Goal: Find specific page/section: Find specific page/section

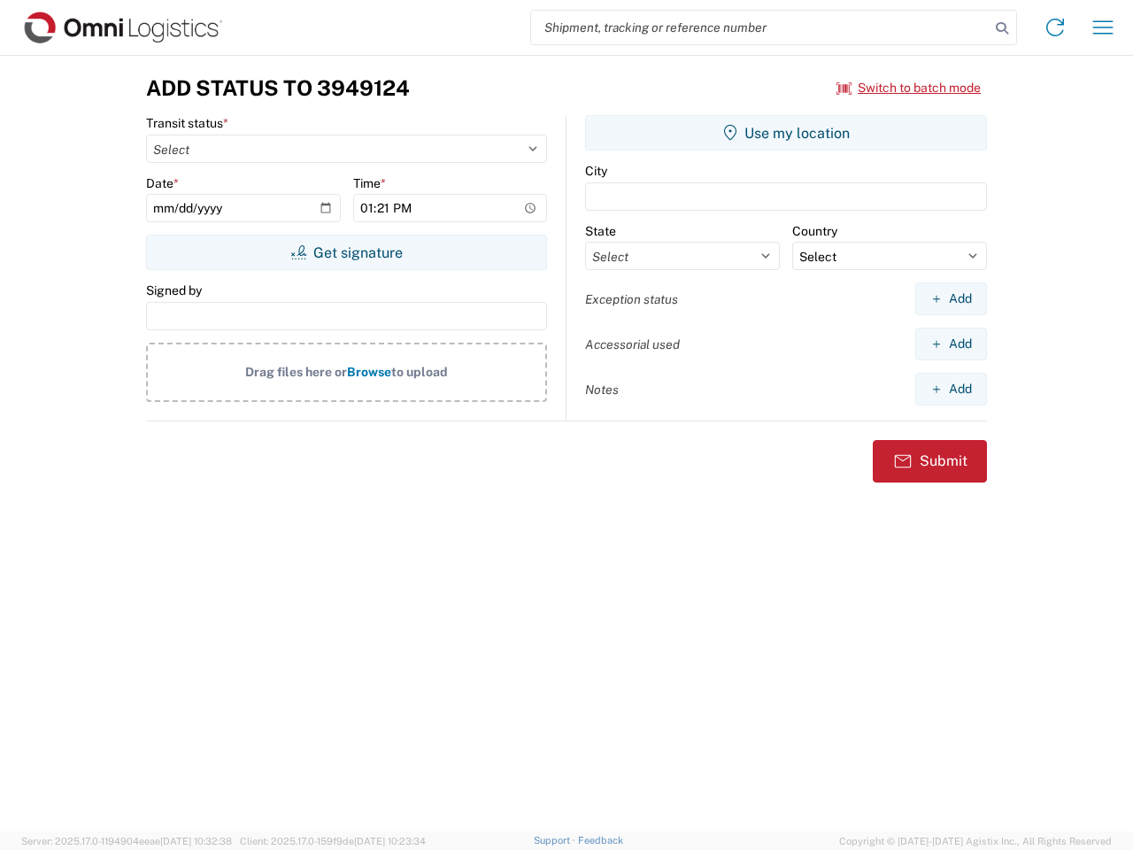
click at [761, 27] on input "search" at bounding box center [760, 28] width 459 height 34
click at [1002, 28] on icon at bounding box center [1002, 28] width 25 height 25
click at [1055, 27] on icon at bounding box center [1055, 27] width 28 height 28
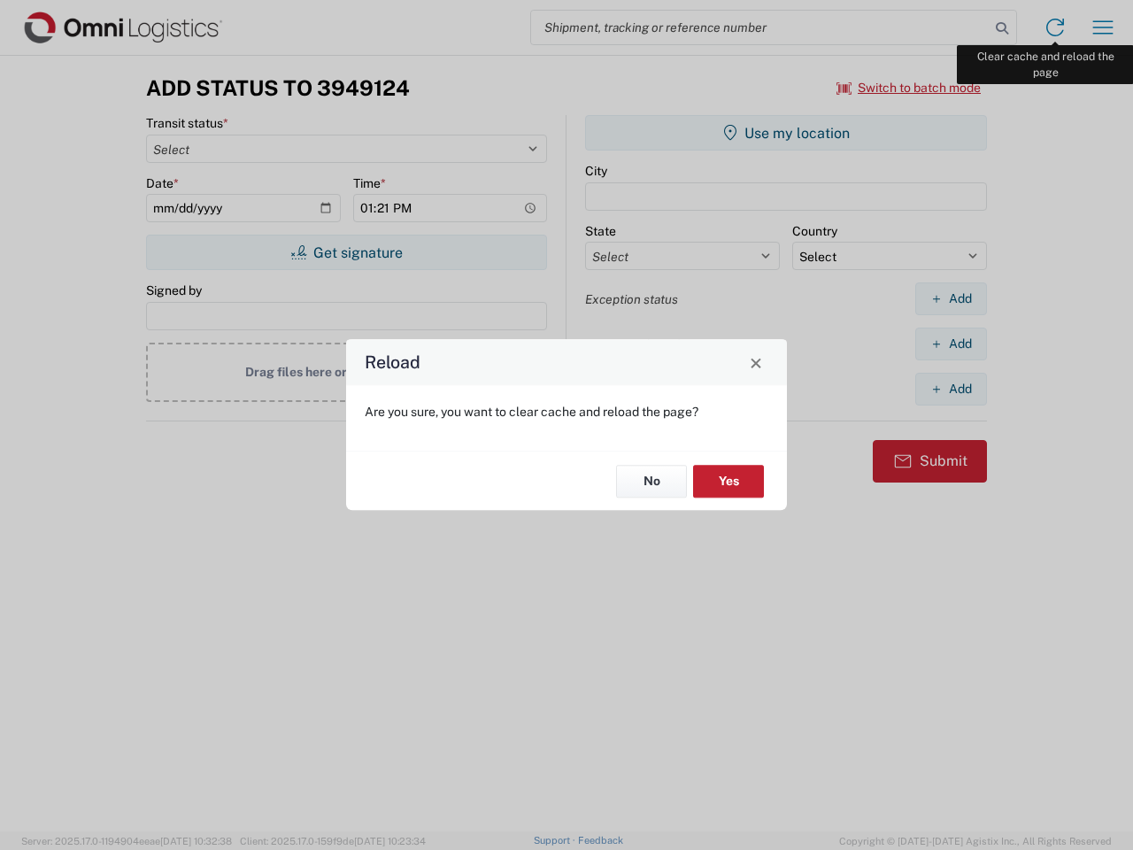
click at [1103, 27] on div "Reload Are you sure, you want to clear cache and reload the page? No Yes" at bounding box center [566, 425] width 1133 height 850
click at [909, 88] on div "Reload Are you sure, you want to clear cache and reload the page? No Yes" at bounding box center [566, 425] width 1133 height 850
click at [346, 252] on div "Reload Are you sure, you want to clear cache and reload the page? No Yes" at bounding box center [566, 425] width 1133 height 850
click at [786, 133] on div "Reload Are you sure, you want to clear cache and reload the page? No Yes" at bounding box center [566, 425] width 1133 height 850
click at [951, 298] on div "Reload Are you sure, you want to clear cache and reload the page? No Yes" at bounding box center [566, 425] width 1133 height 850
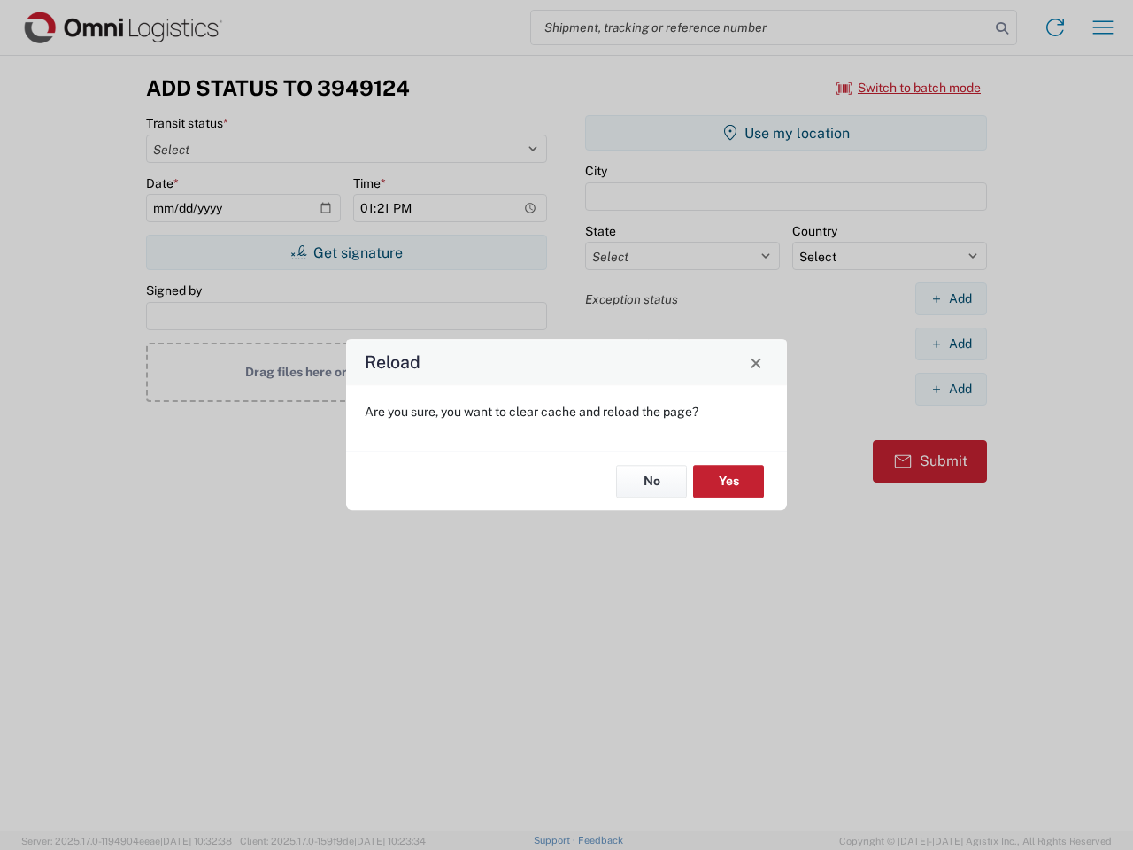
click at [951, 344] on div "Reload Are you sure, you want to clear cache and reload the page? No Yes" at bounding box center [566, 425] width 1133 height 850
click at [951, 389] on div "Reload Are you sure, you want to clear cache and reload the page? No Yes" at bounding box center [566, 425] width 1133 height 850
